Goal: Information Seeking & Learning: Find specific fact

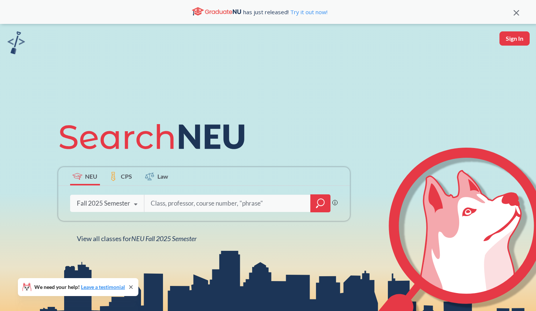
click at [100, 204] on div "Fall 2025 Semester" at bounding box center [103, 203] width 53 height 8
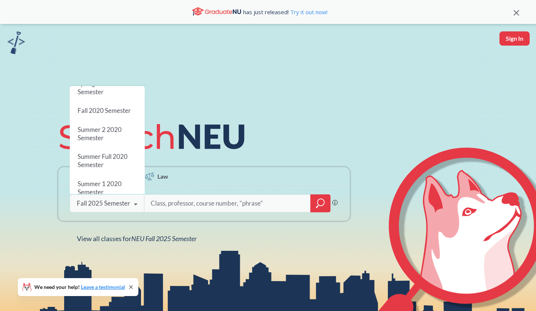
scroll to position [673, 0]
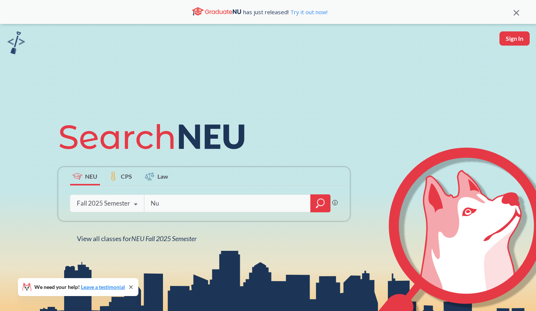
type input "N"
type input ""NU Path WD""
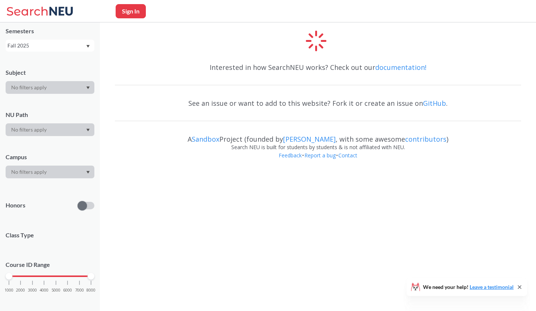
scroll to position [33, 0]
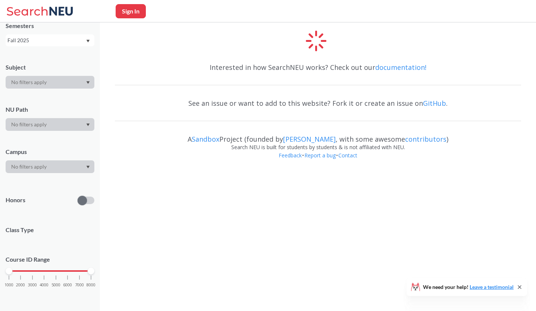
click at [76, 168] on div at bounding box center [50, 166] width 89 height 13
click at [85, 168] on div at bounding box center [50, 166] width 89 height 13
click at [88, 125] on icon "Dropdown arrow" at bounding box center [88, 124] width 3 height 3
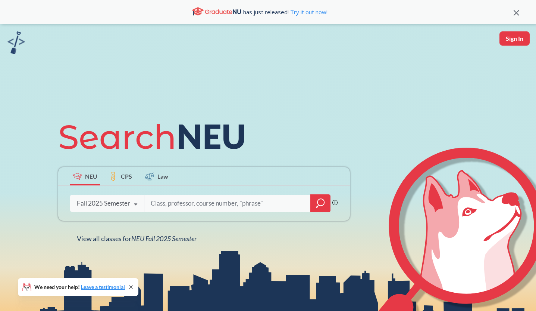
click at [323, 200] on icon "magnifying glass" at bounding box center [320, 203] width 9 height 10
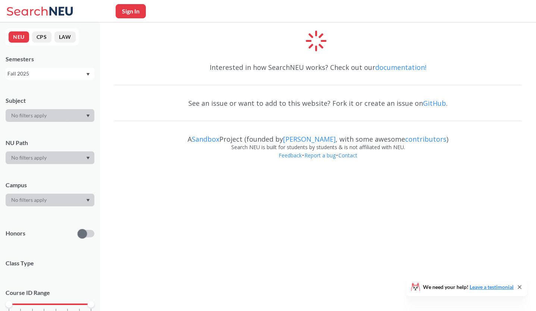
click at [42, 156] on div at bounding box center [50, 157] width 89 height 13
click at [88, 158] on icon "Dropdown arrow" at bounding box center [88, 157] width 3 height 3
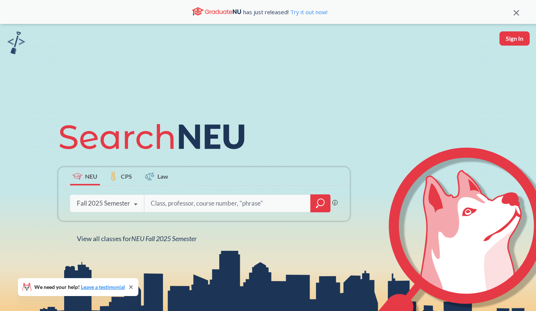
click at [322, 205] on icon "magnifying glass" at bounding box center [320, 203] width 9 height 10
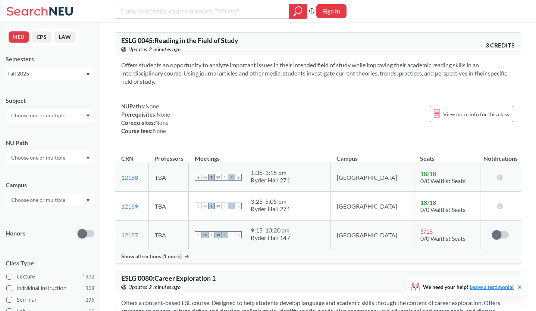
click at [38, 155] on input "text" at bounding box center [38, 157] width 63 height 9
click at [39, 200] on span "Adv Writ Dscpl" at bounding box center [28, 200] width 37 height 8
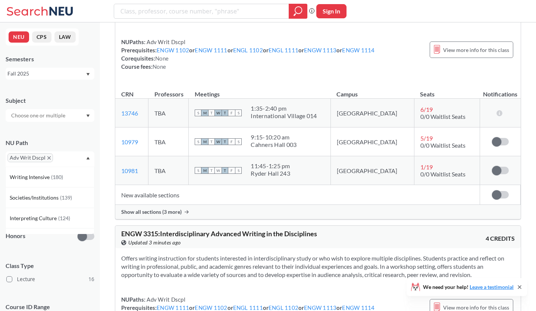
scroll to position [2968, 0]
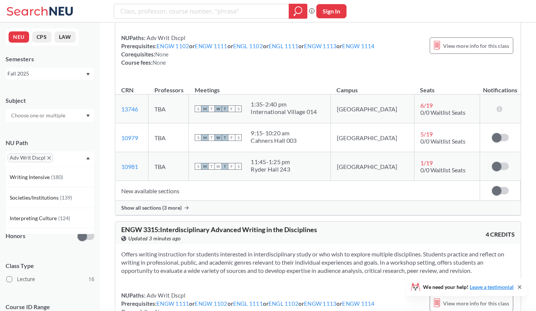
click at [169, 211] on span "Show all sections (3 more)" at bounding box center [151, 207] width 60 height 7
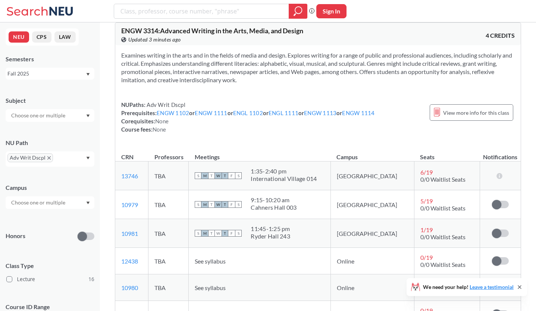
scroll to position [2900, 0]
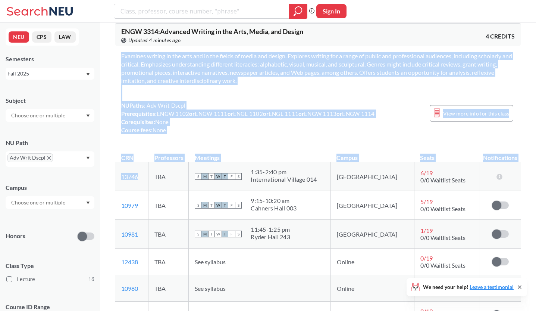
drag, startPoint x: 140, startPoint y: 198, endPoint x: 115, endPoint y: 190, distance: 26.9
click at [141, 191] on td "13746 View this section on Banner." at bounding box center [131, 176] width 33 height 29
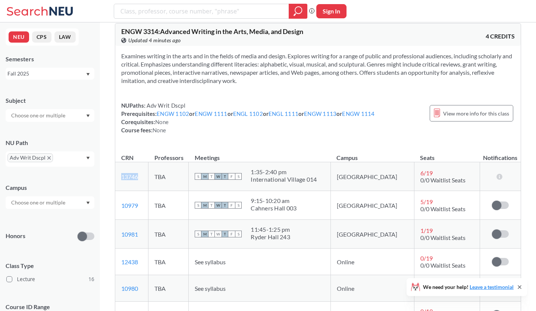
drag, startPoint x: 142, startPoint y: 196, endPoint x: 120, endPoint y: 193, distance: 22.2
click at [120, 191] on td "13746 View this section on Banner." at bounding box center [131, 176] width 33 height 29
click at [144, 248] on td "10981 View this section on Banner." at bounding box center [131, 234] width 33 height 29
drag, startPoint x: 142, startPoint y: 252, endPoint x: 116, endPoint y: 249, distance: 26.0
click at [116, 248] on td "10981 View this section on Banner." at bounding box center [131, 234] width 33 height 29
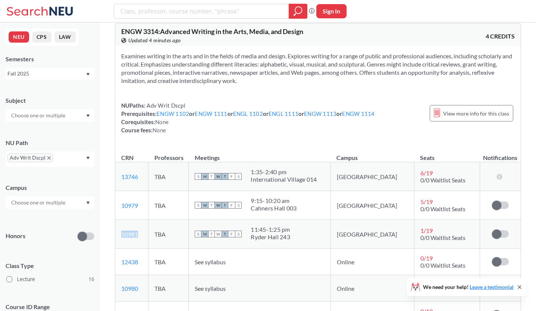
copy link "10981"
drag, startPoint x: 143, startPoint y: 193, endPoint x: 119, endPoint y: 196, distance: 23.3
click at [119, 191] on td "13746 View this section on Banner." at bounding box center [131, 176] width 33 height 29
copy link "13746"
